Goal: Task Accomplishment & Management: Use online tool/utility

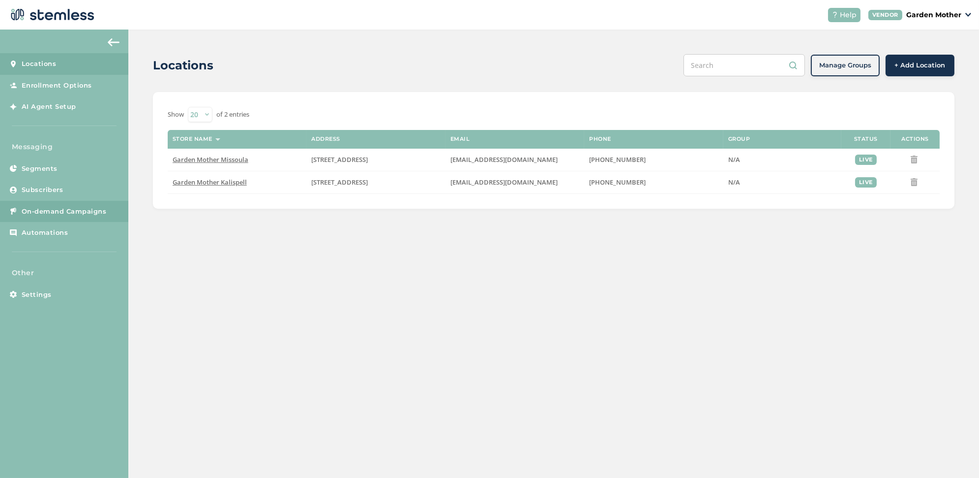
click at [40, 215] on link "On-demand Campaigns" at bounding box center [64, 212] width 128 height 22
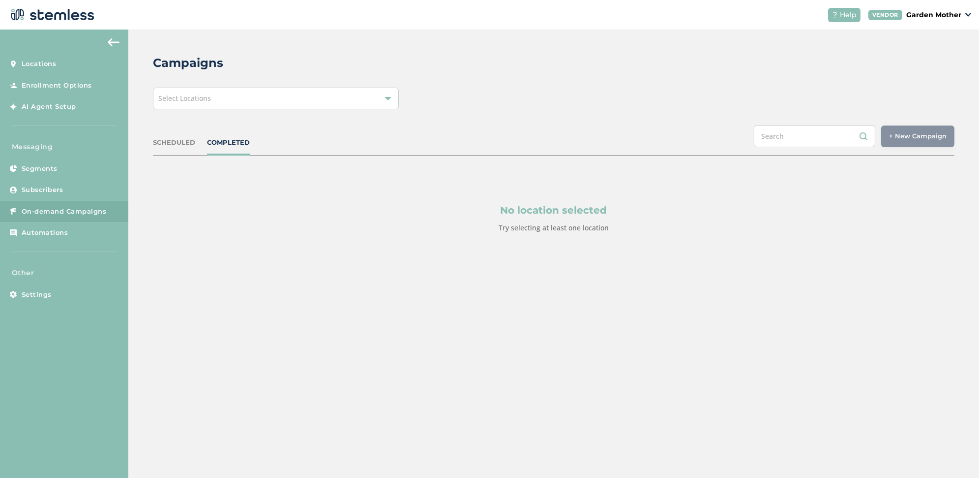
click at [387, 98] on div at bounding box center [388, 98] width 7 height 7
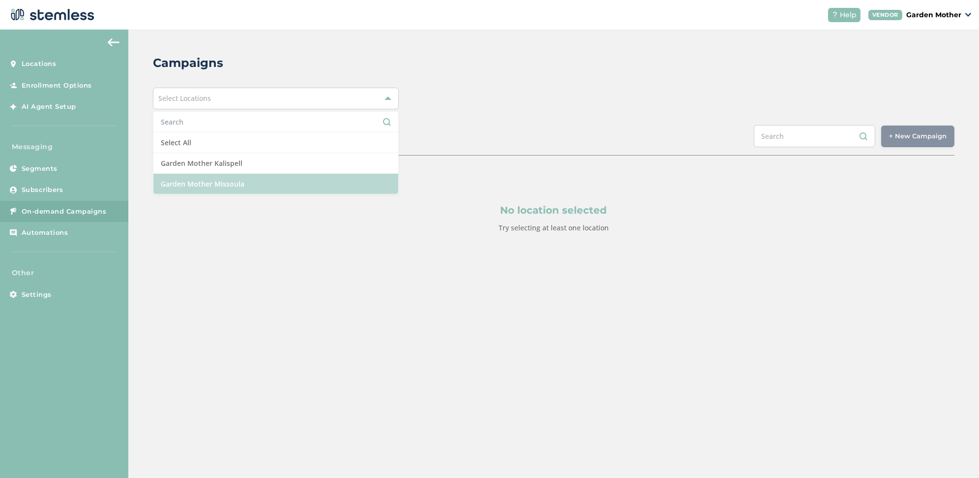
click at [264, 188] on li "Garden Mother Missoula" at bounding box center [275, 184] width 245 height 20
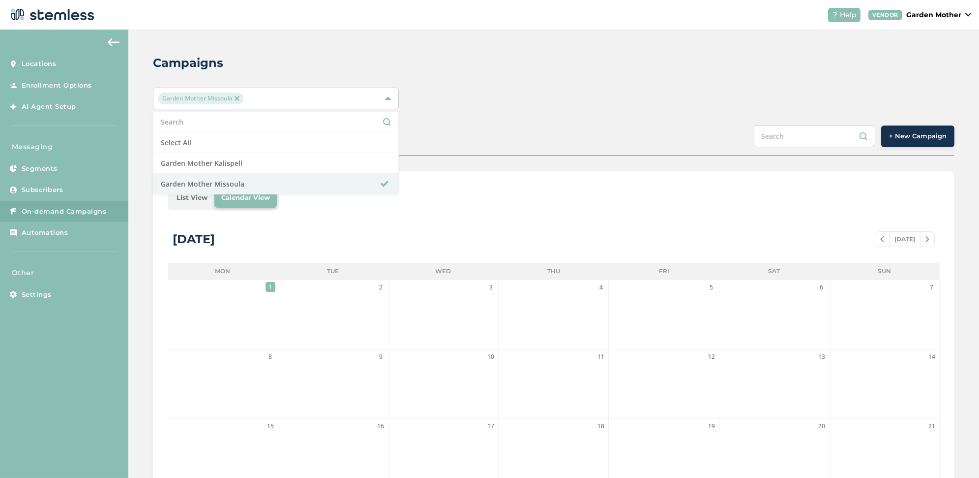
click at [918, 135] on span "+ New Campaign" at bounding box center [918, 136] width 58 height 10
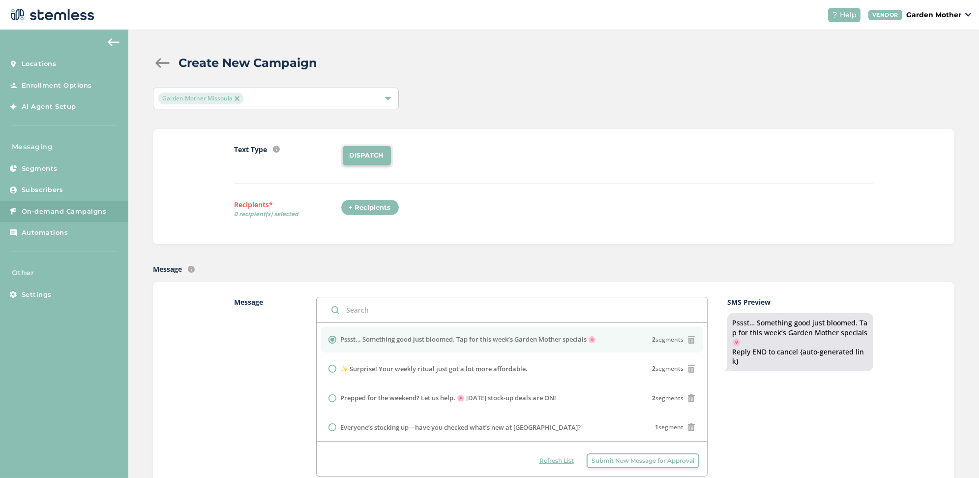
click at [372, 157] on li "DISPATCH" at bounding box center [367, 156] width 48 height 20
click at [381, 212] on div "+ Recipients" at bounding box center [370, 207] width 59 height 17
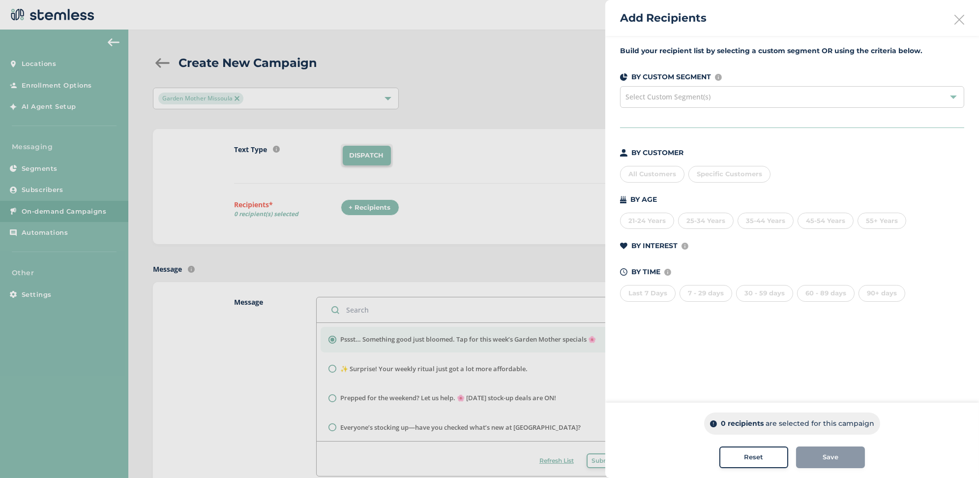
click at [665, 177] on div "All Customers" at bounding box center [652, 174] width 64 height 17
click at [822, 458] on div "Save" at bounding box center [830, 457] width 53 height 10
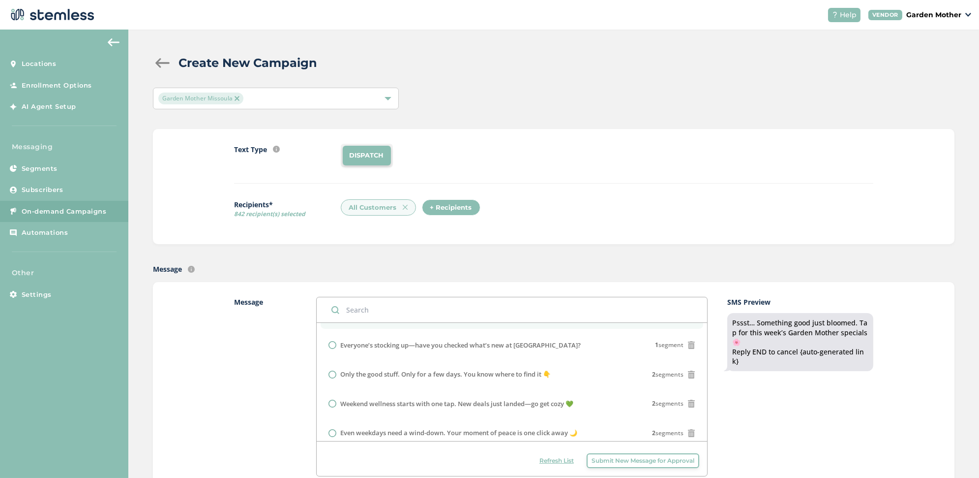
scroll to position [106, 0]
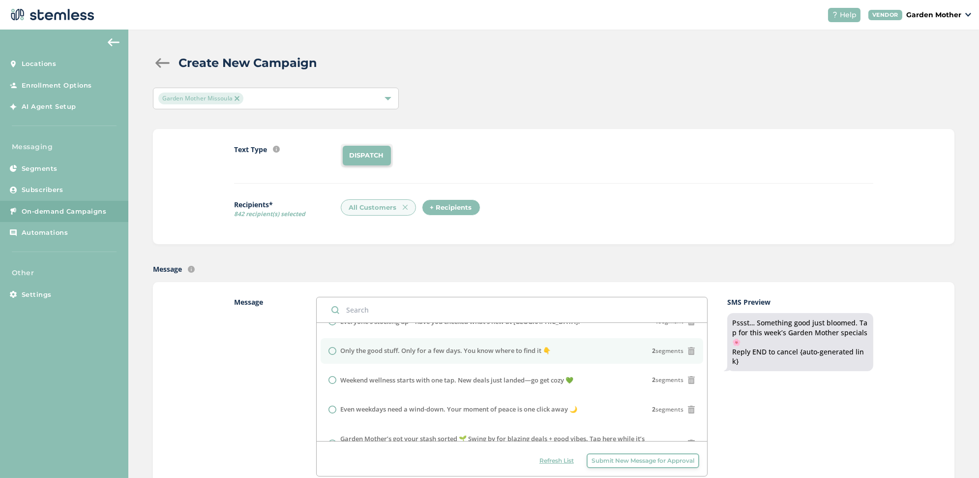
click at [370, 351] on label "Only the good stuff. Only for a few days. You know where to find it 👇" at bounding box center [445, 351] width 211 height 10
radio input "false"
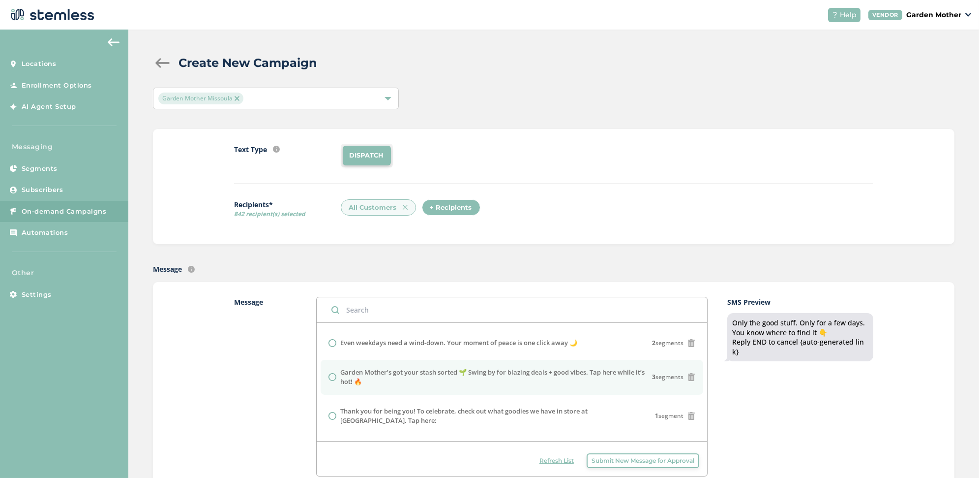
scroll to position [198, 0]
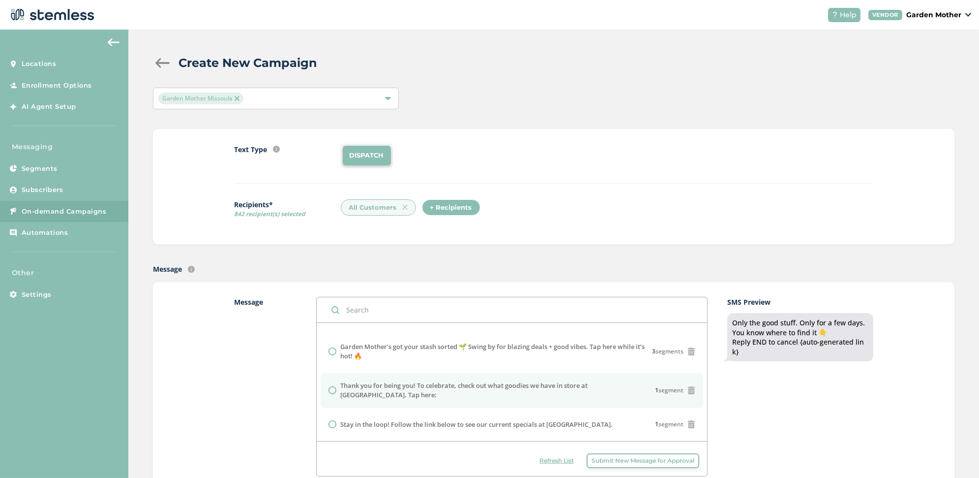
click at [449, 389] on label "Thank you for being you! To celebrate, check out what goodies we have in store …" at bounding box center [497, 390] width 315 height 19
radio input "false"
radio input "true"
click at [628, 459] on span "Submit New Message for Approval" at bounding box center [643, 460] width 103 height 9
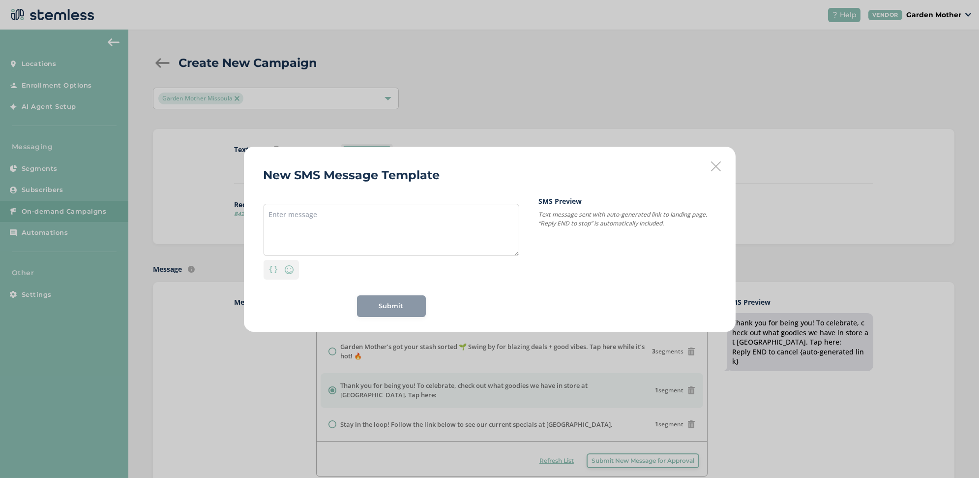
click at [701, 147] on div "New SMS Message Template Personalization Emoji Submit SMS Preview Text message …" at bounding box center [490, 239] width 492 height 185
click at [708, 163] on div "New SMS Message Template Personalization Emoji Submit SMS Preview Text message …" at bounding box center [490, 239] width 492 height 185
click at [714, 166] on icon at bounding box center [716, 166] width 10 height 10
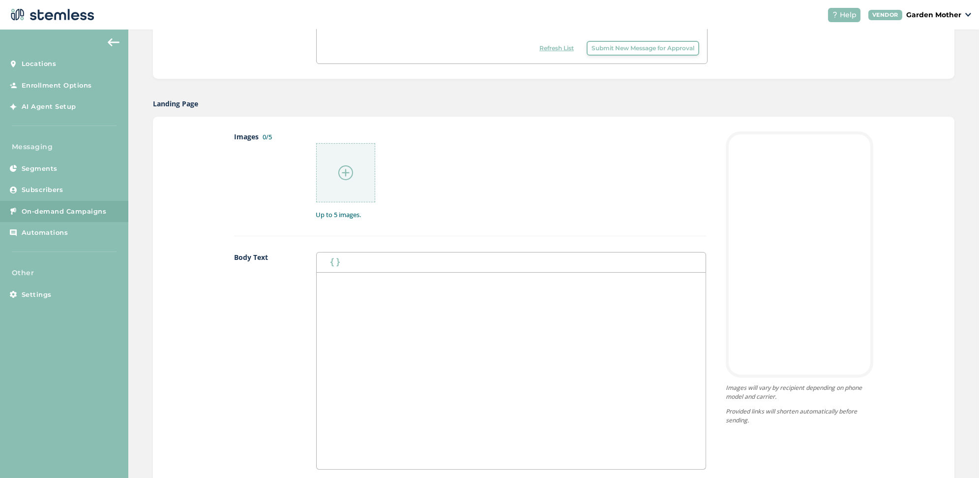
scroll to position [485, 0]
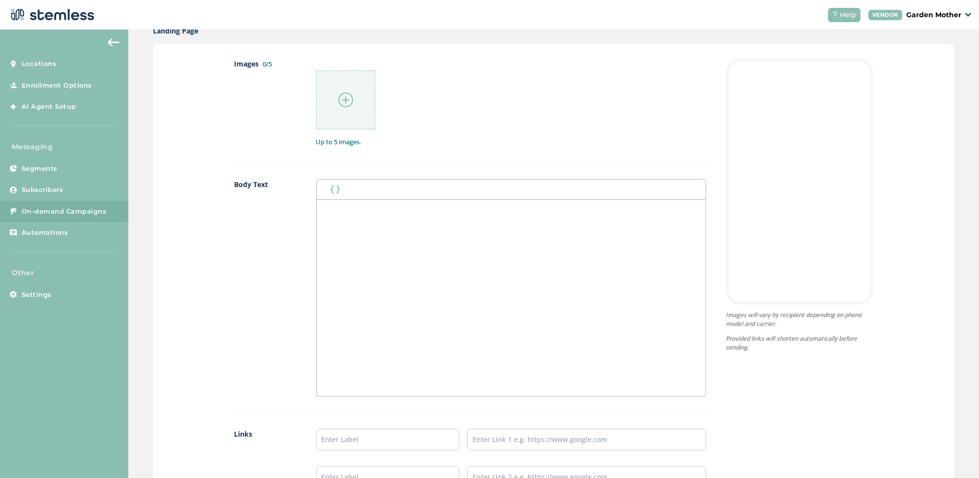
click at [324, 89] on div at bounding box center [345, 99] width 59 height 59
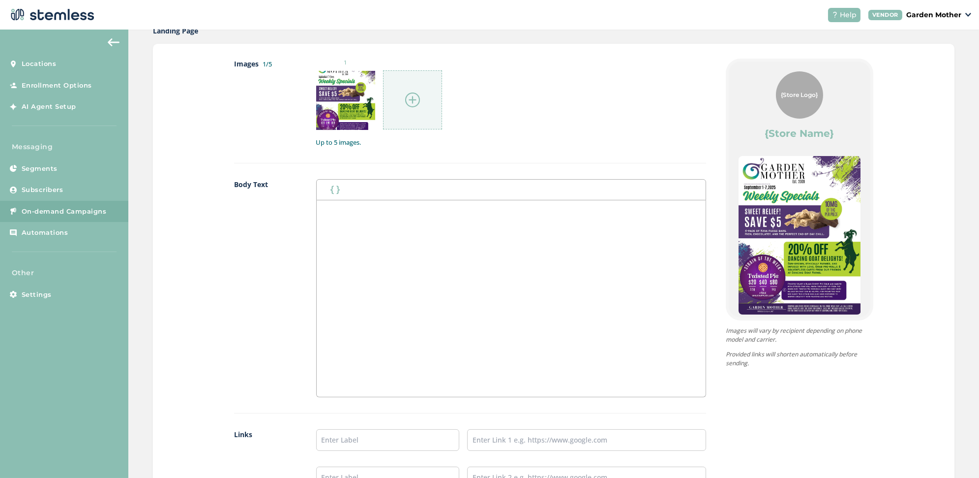
scroll to position [681, 0]
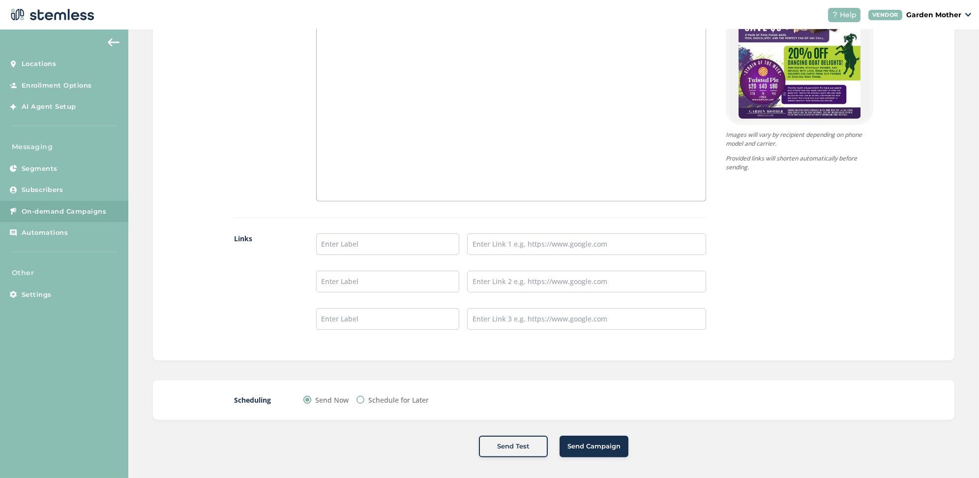
click at [597, 445] on span "Send Campaign" at bounding box center [594, 446] width 53 height 10
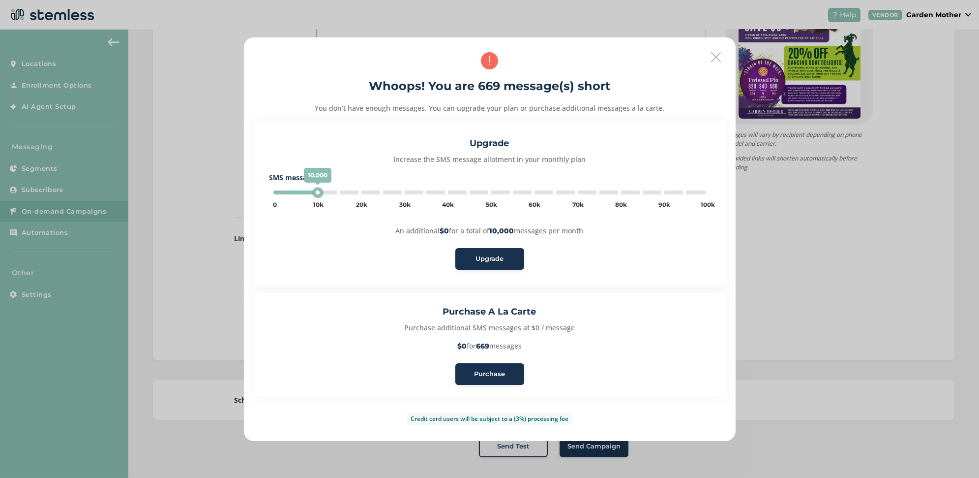
type input "5000"
click at [480, 370] on span "Purchase" at bounding box center [489, 374] width 31 height 10
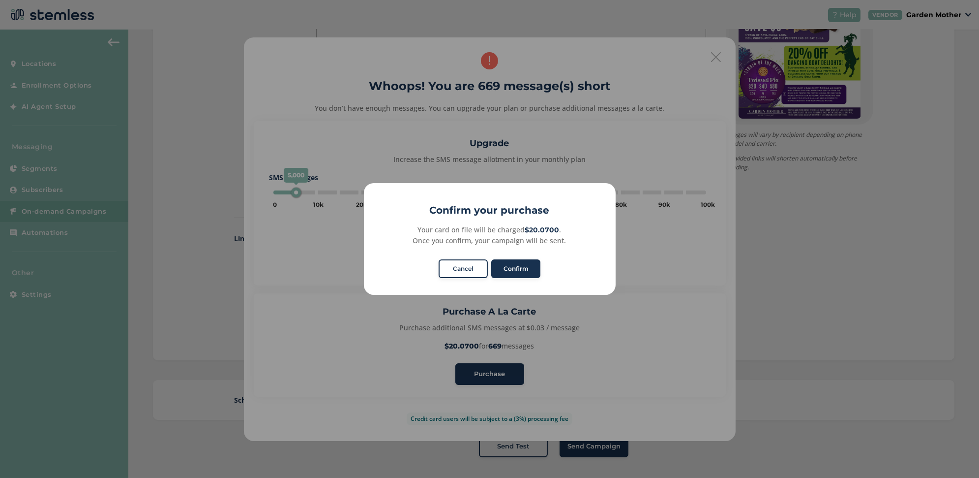
click at [523, 257] on div "× Confirm your purchase Your card on file will be charged $20.0700 . Once you c…" at bounding box center [490, 239] width 252 height 112
click at [520, 268] on button "Confirm" at bounding box center [515, 268] width 49 height 19
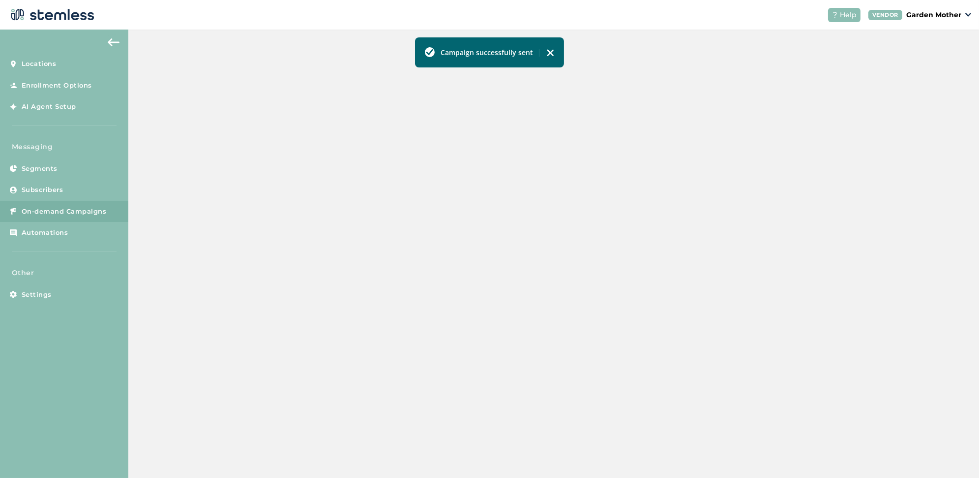
scroll to position [186, 0]
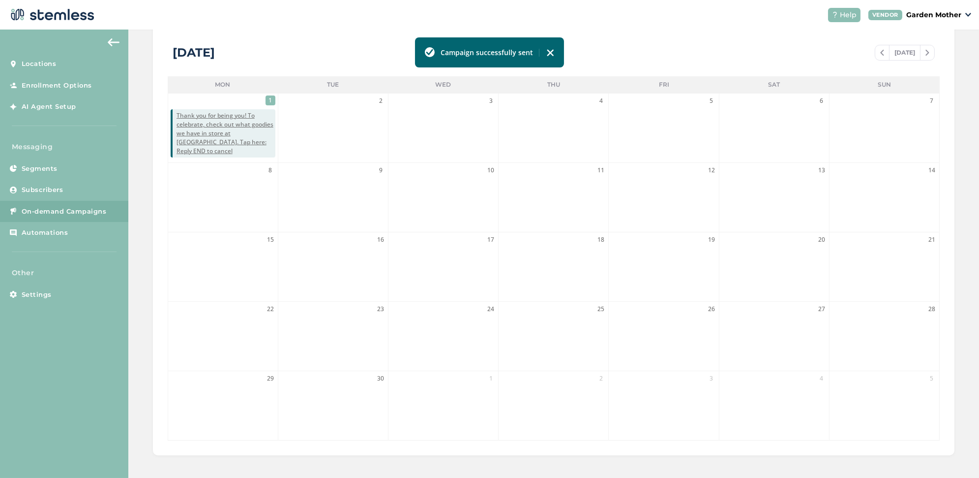
click at [549, 50] on img at bounding box center [551, 53] width 8 height 8
